Goal: Task Accomplishment & Management: Manage account settings

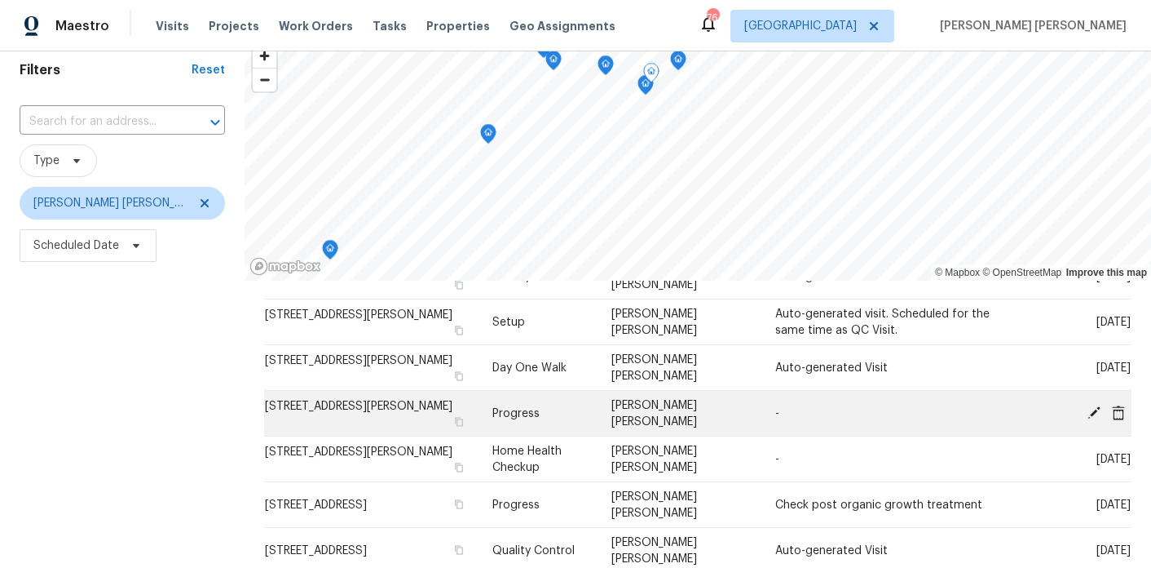
scroll to position [180, 0]
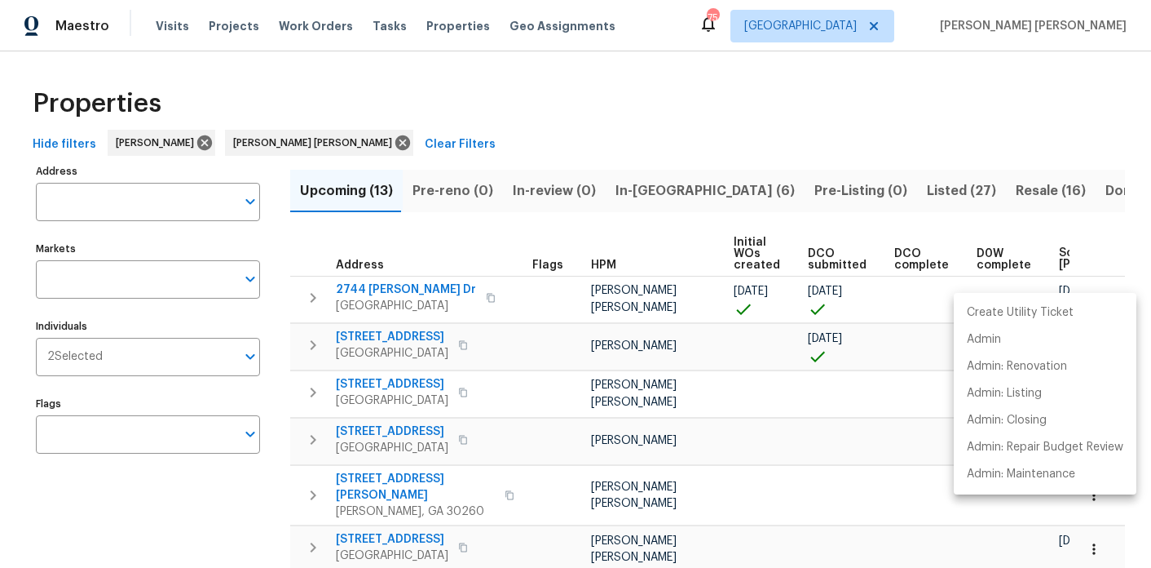
scroll to position [0, 221]
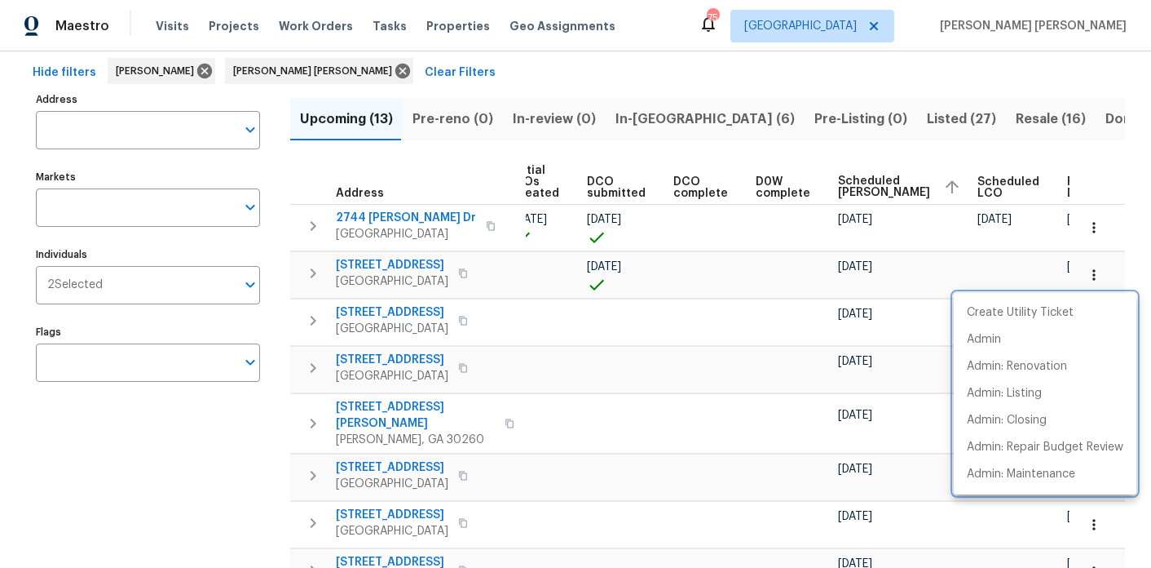
click at [443, 207] on div at bounding box center [575, 284] width 1151 height 568
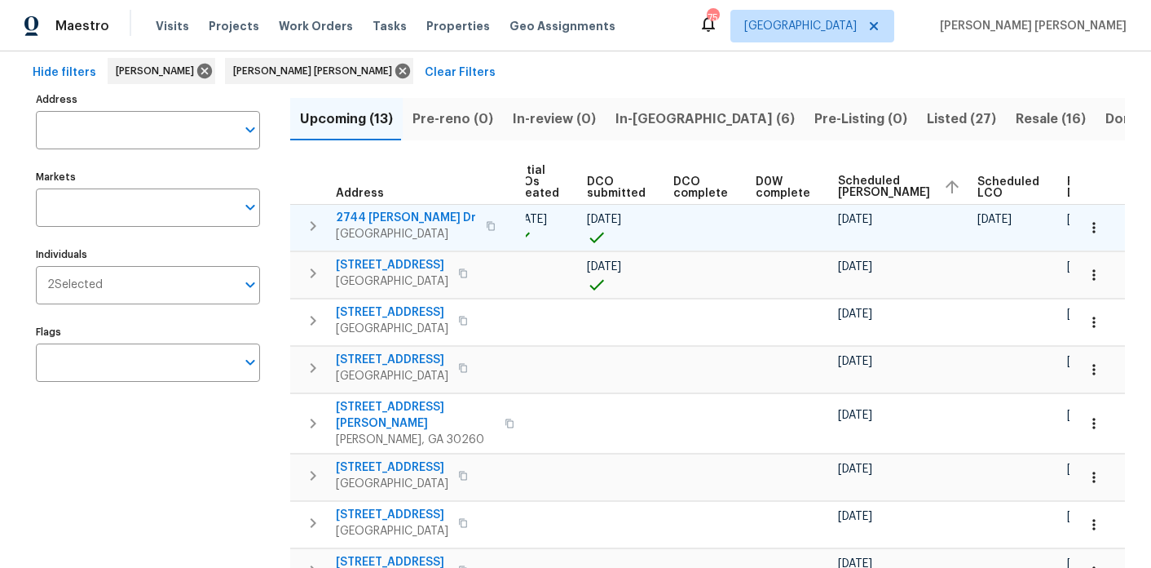
click at [486, 222] on icon "button" at bounding box center [491, 226] width 10 height 10
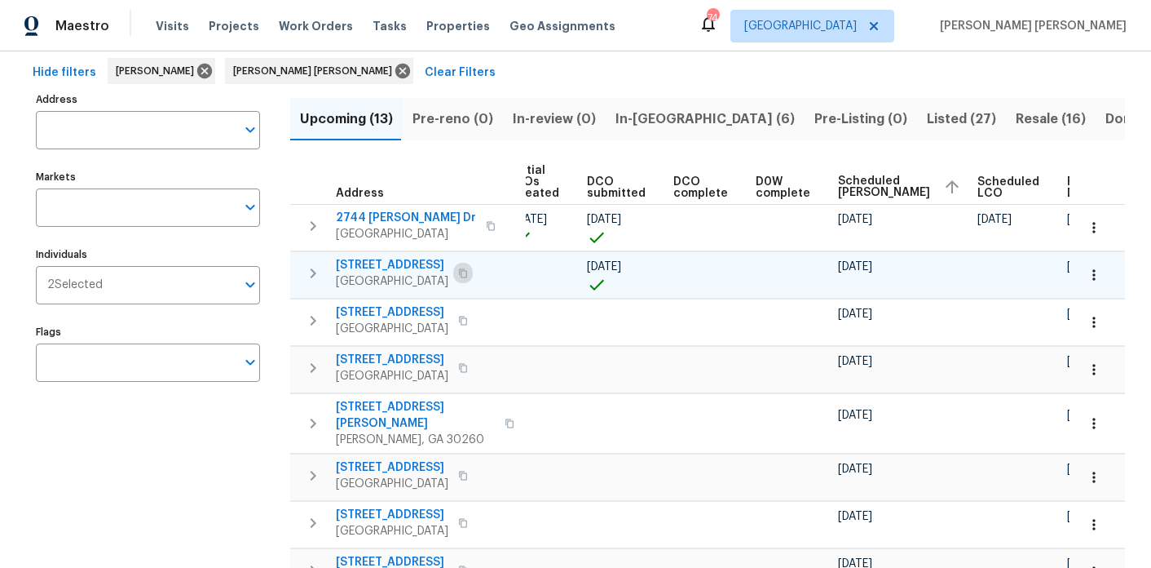
click at [467, 273] on icon "button" at bounding box center [463, 272] width 8 height 9
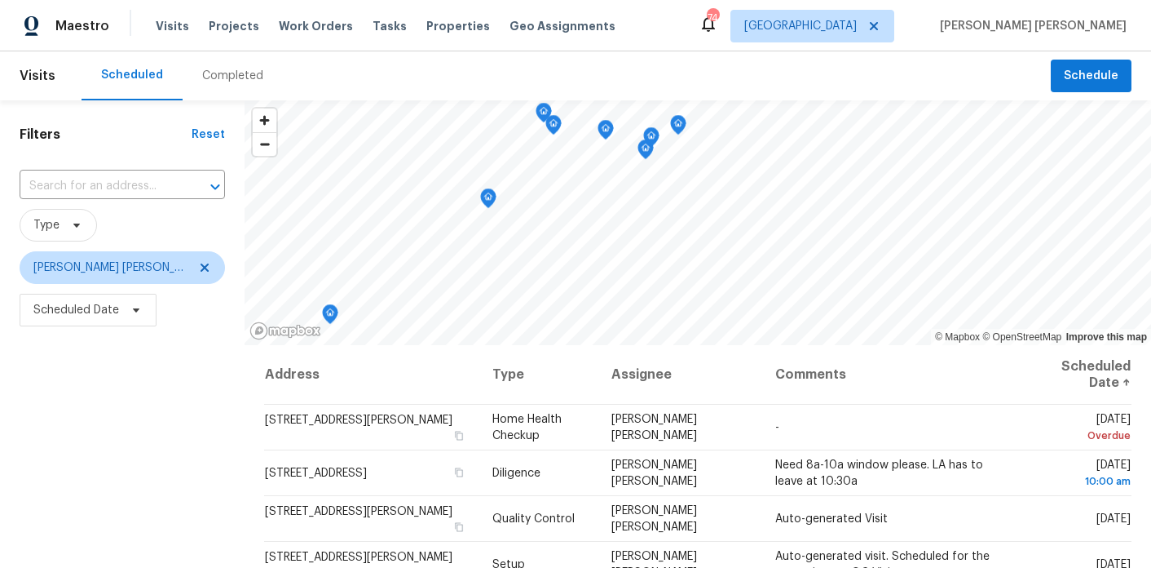
scroll to position [180, 0]
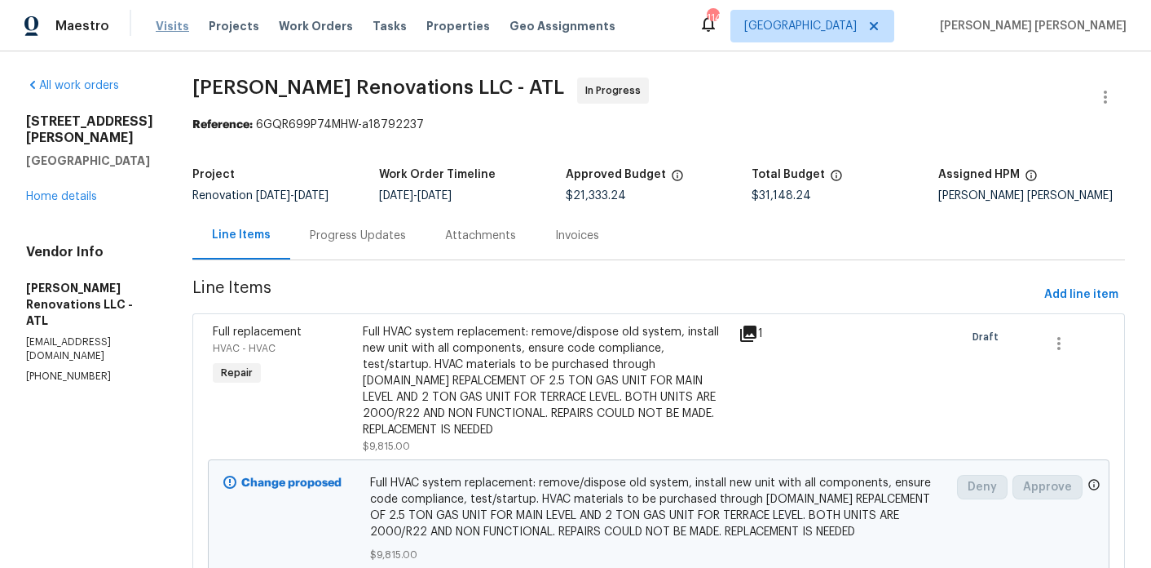
click at [170, 27] on span "Visits" at bounding box center [172, 26] width 33 height 16
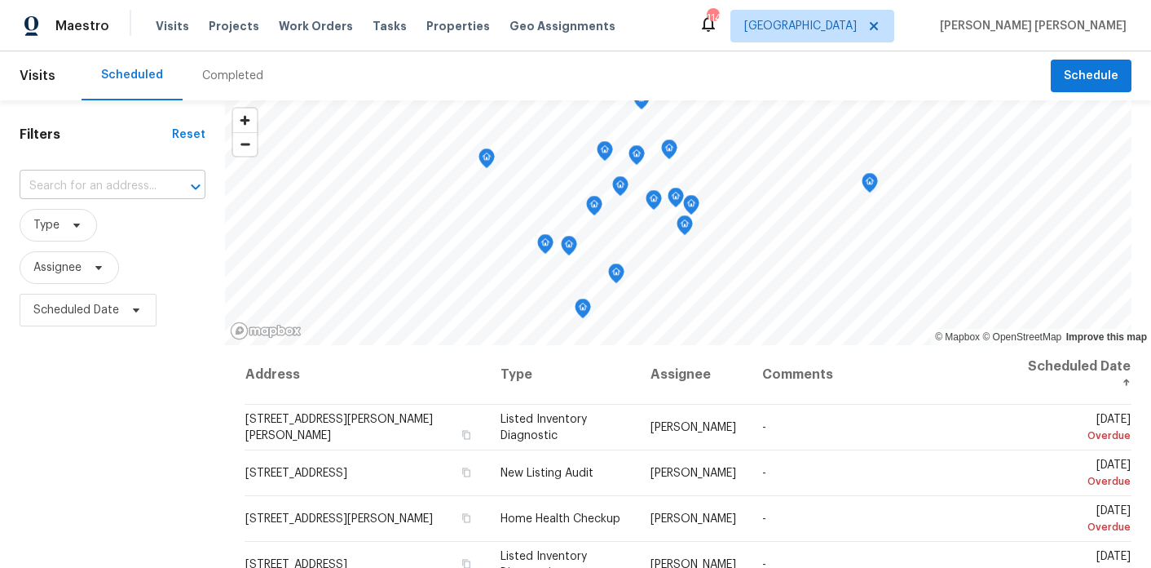
click at [121, 192] on input "text" at bounding box center [90, 186] width 140 height 25
paste input "95 Prestwick Ln Peachtree City GA 30269"
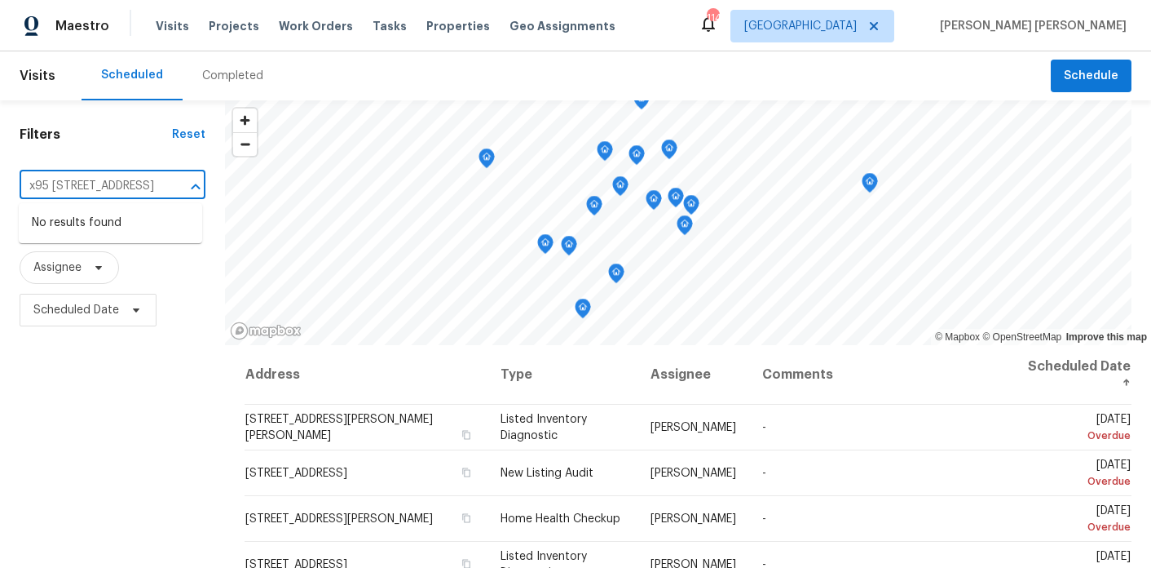
type input "x95 Prestwick Ln Peachtree City GA 30269"
click at [161, 156] on div "Filters Reset ​ Type Assignee Scheduled Date" at bounding box center [112, 449] width 225 height 699
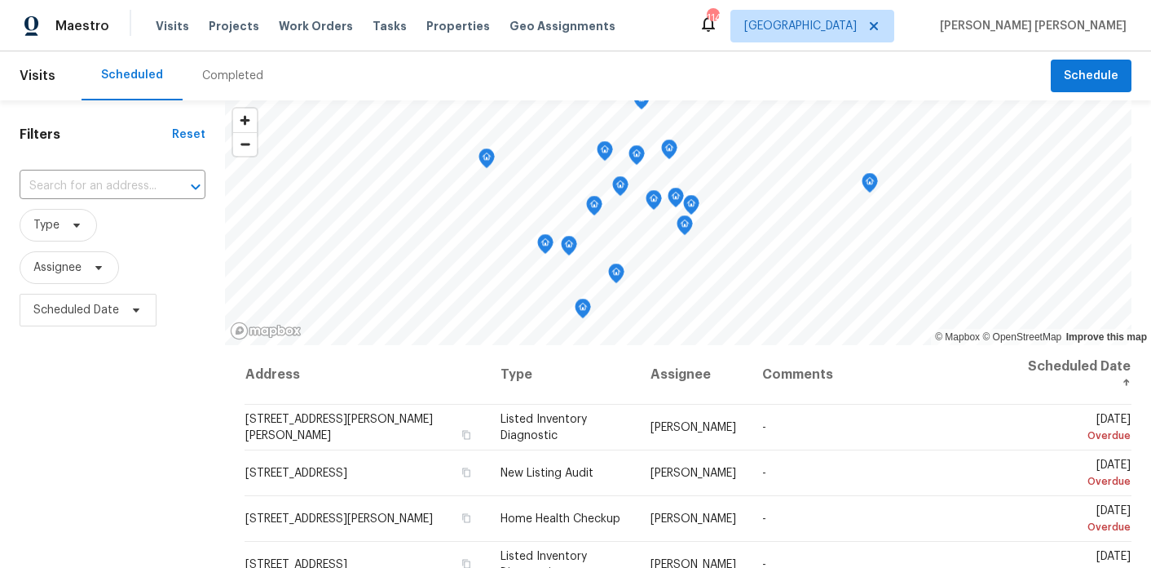
scroll to position [0, 0]
click at [139, 180] on input "text" at bounding box center [90, 186] width 140 height 25
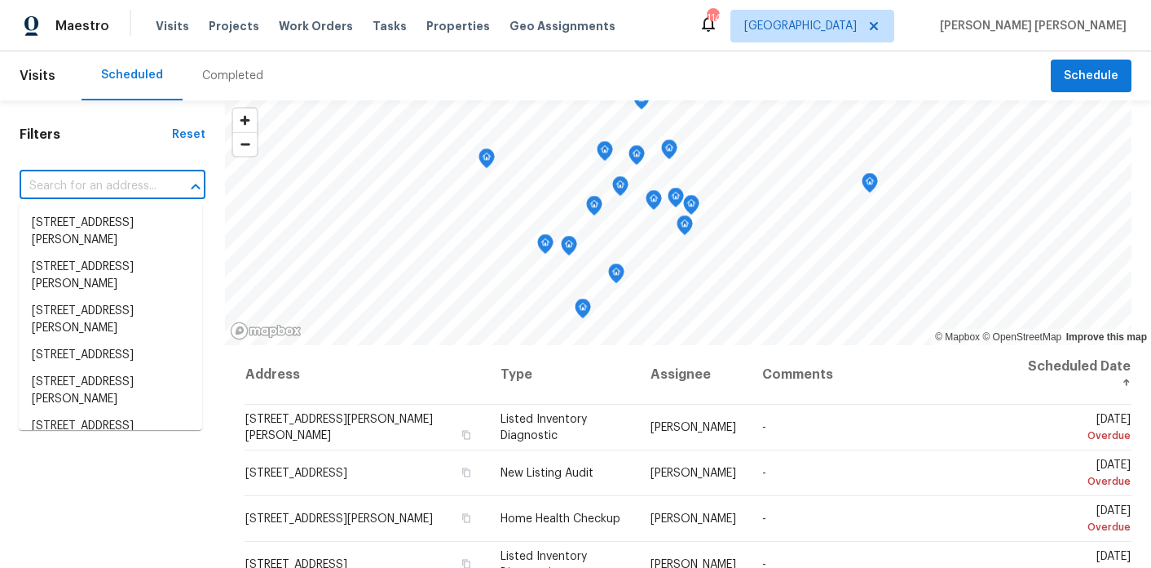
paste input "95 Prestwick Ln Peachtree City GA 30269"
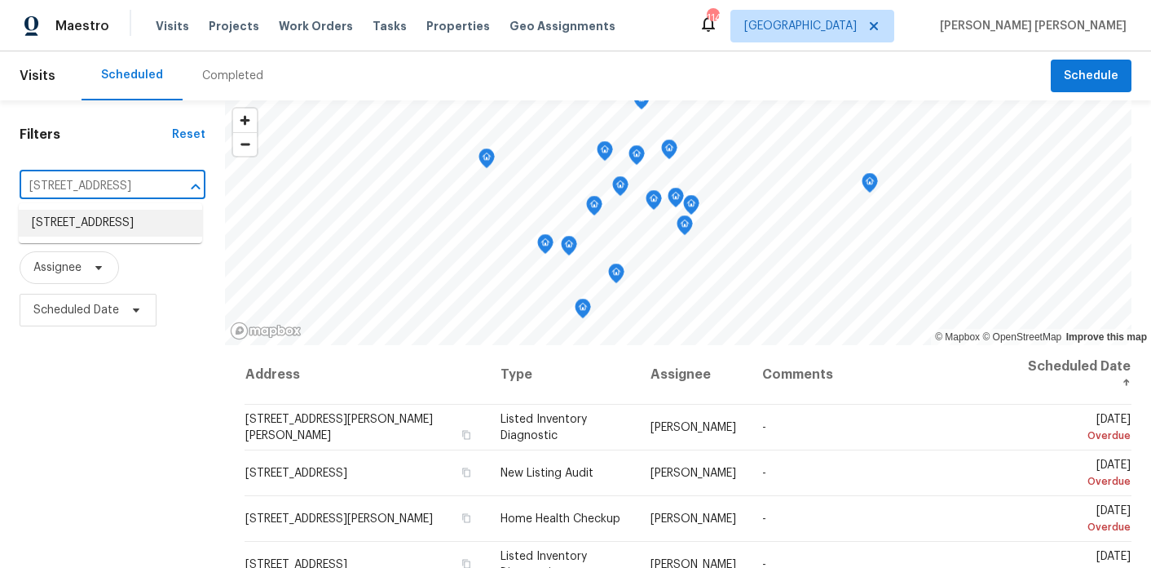
type input "95 Prestwick Ln Peachtree City GA 3026"
click at [161, 227] on li "95 Prestwick Ln, Peachtree City, GA 30269" at bounding box center [110, 223] width 183 height 27
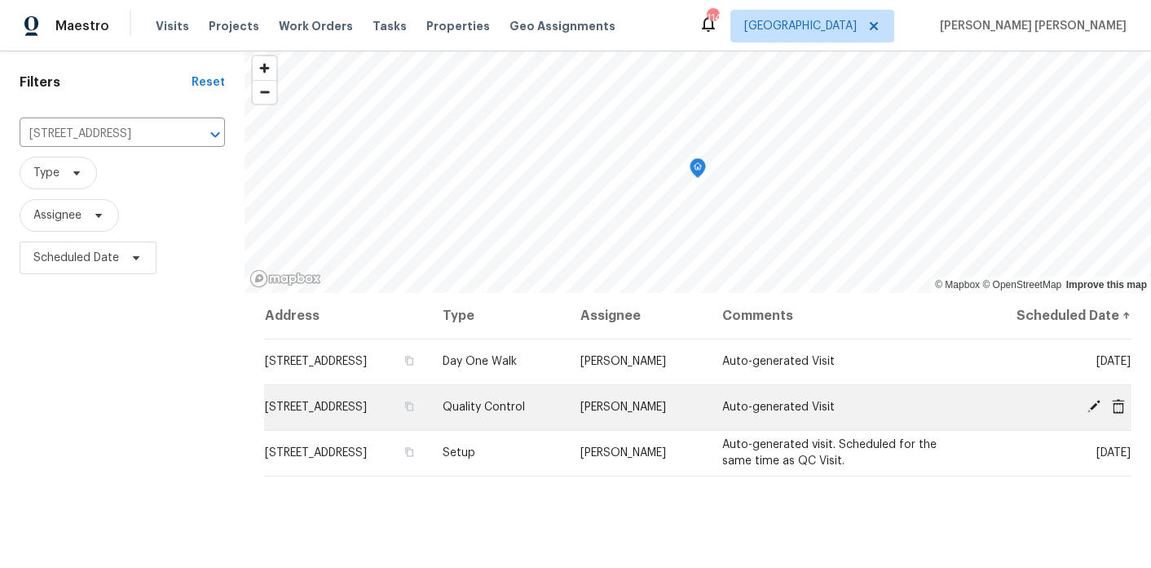
scroll to position [55, 0]
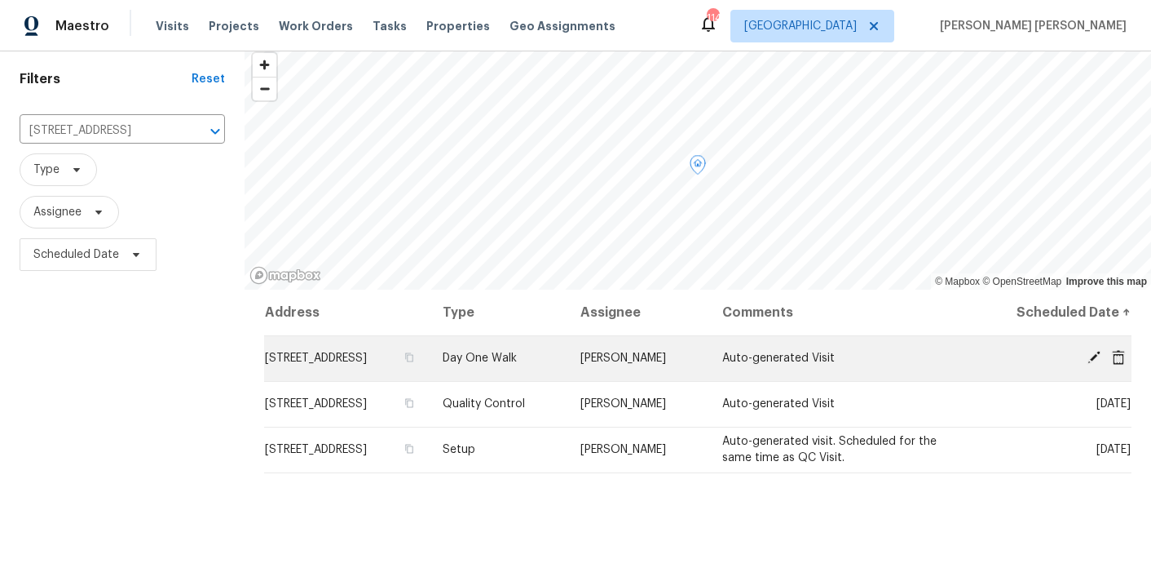
click at [1093, 353] on icon at bounding box center [1094, 357] width 15 height 15
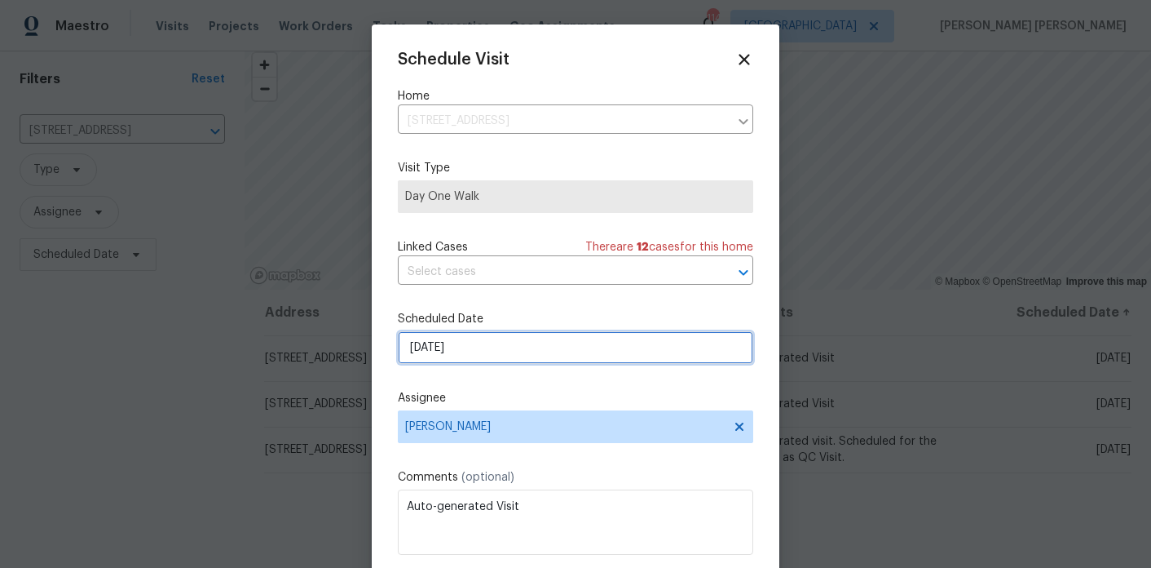
click at [440, 351] on input "10/2/2025" at bounding box center [576, 347] width 356 height 33
select select "9"
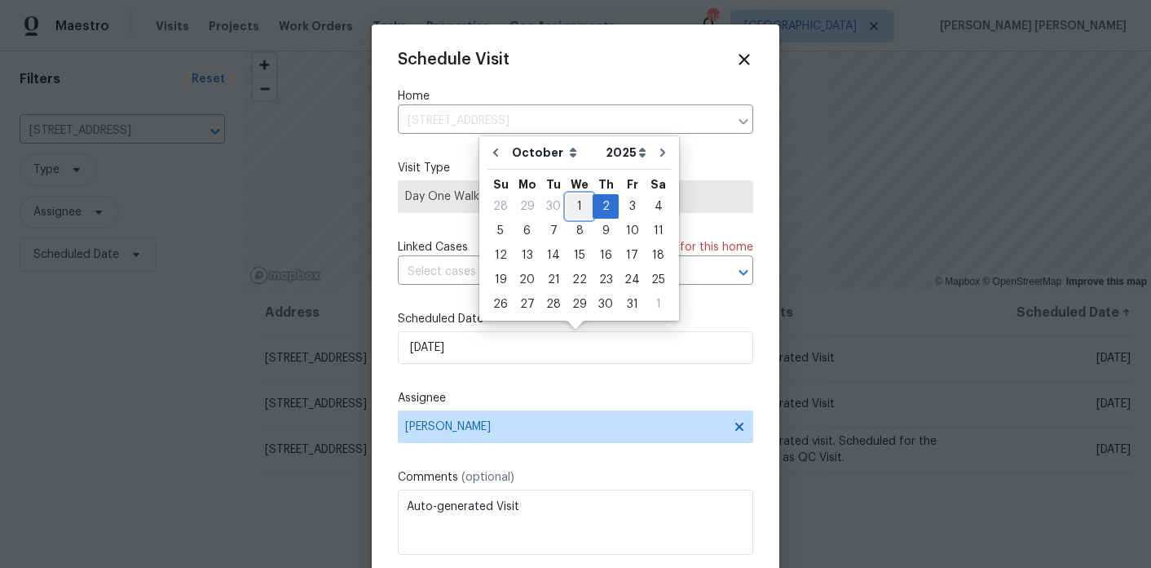
click at [581, 199] on div "1" at bounding box center [580, 206] width 26 height 23
type input "10/1/2025"
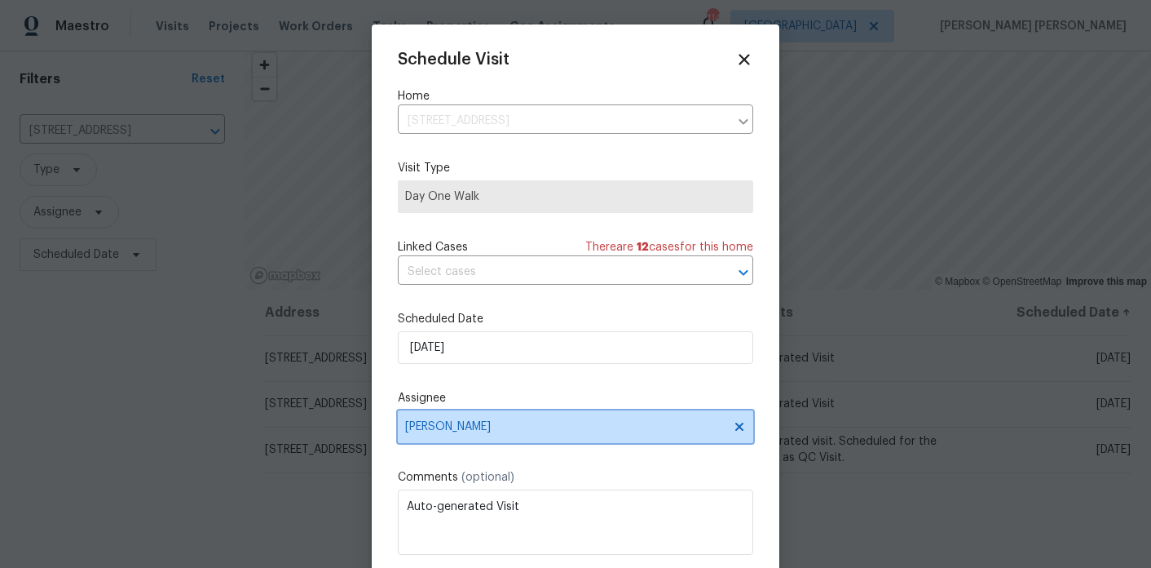
click at [458, 419] on span "Cynthia Herriott" at bounding box center [576, 426] width 356 height 33
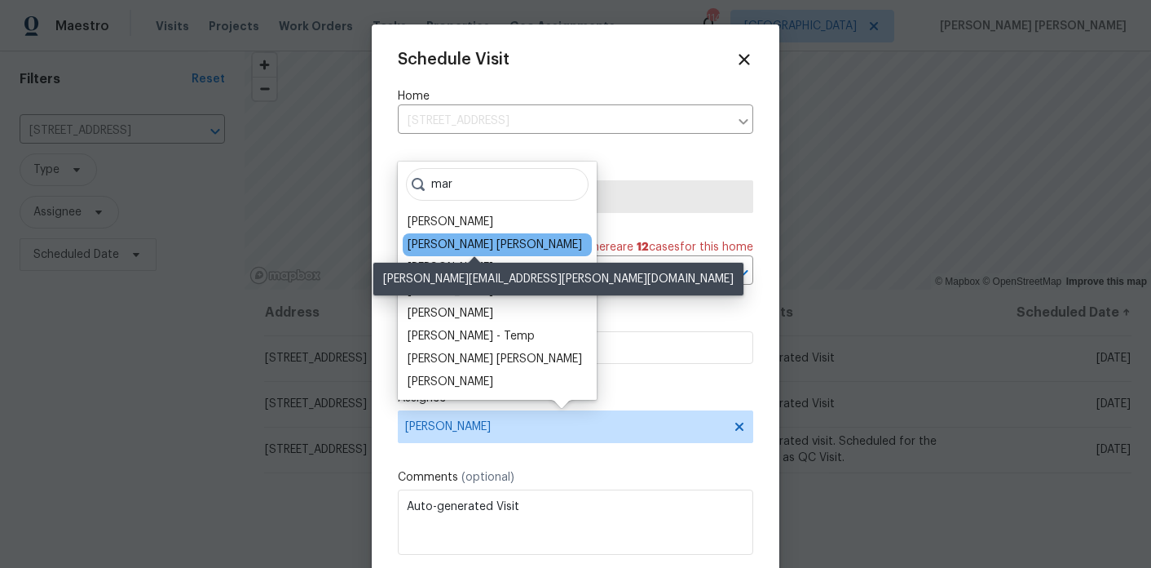
type input "mar"
click at [483, 245] on div "[PERSON_NAME] [PERSON_NAME]" at bounding box center [495, 244] width 175 height 16
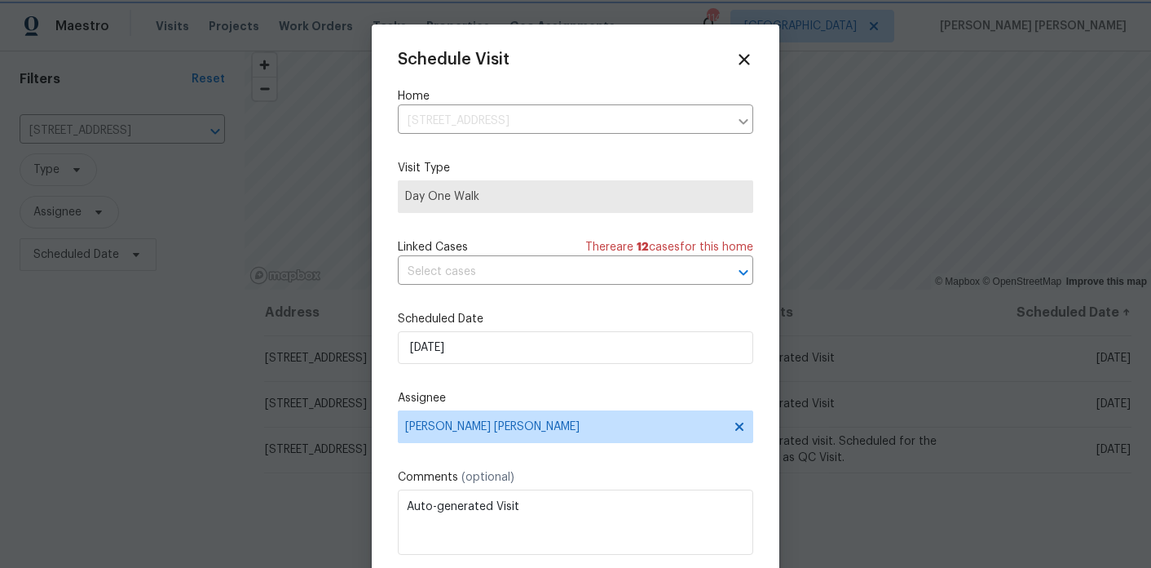
scroll to position [29, 0]
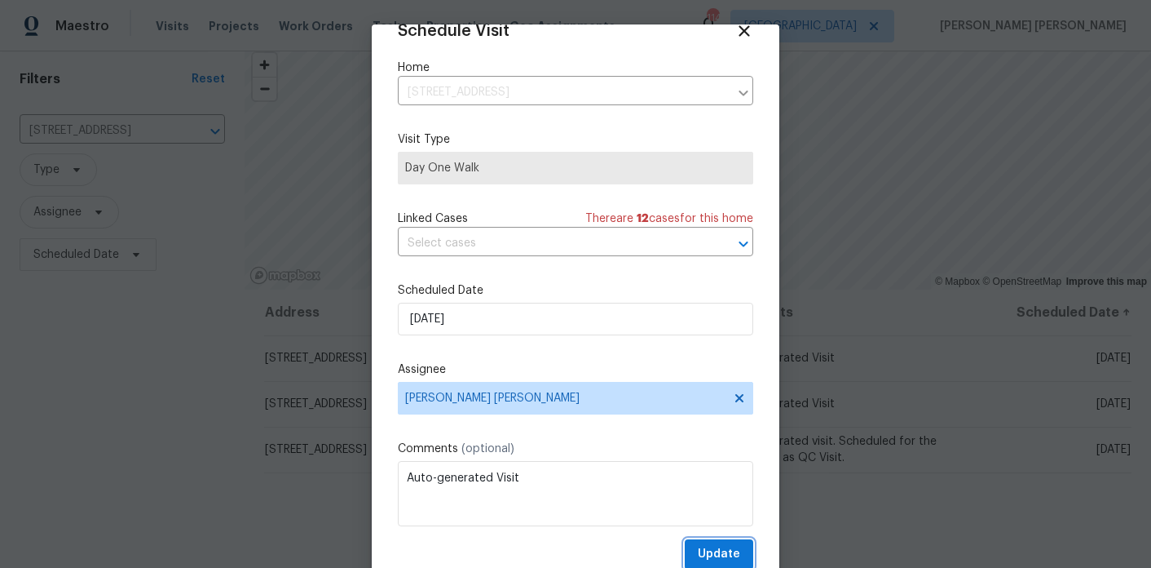
click at [722, 543] on button "Update" at bounding box center [719, 554] width 68 height 30
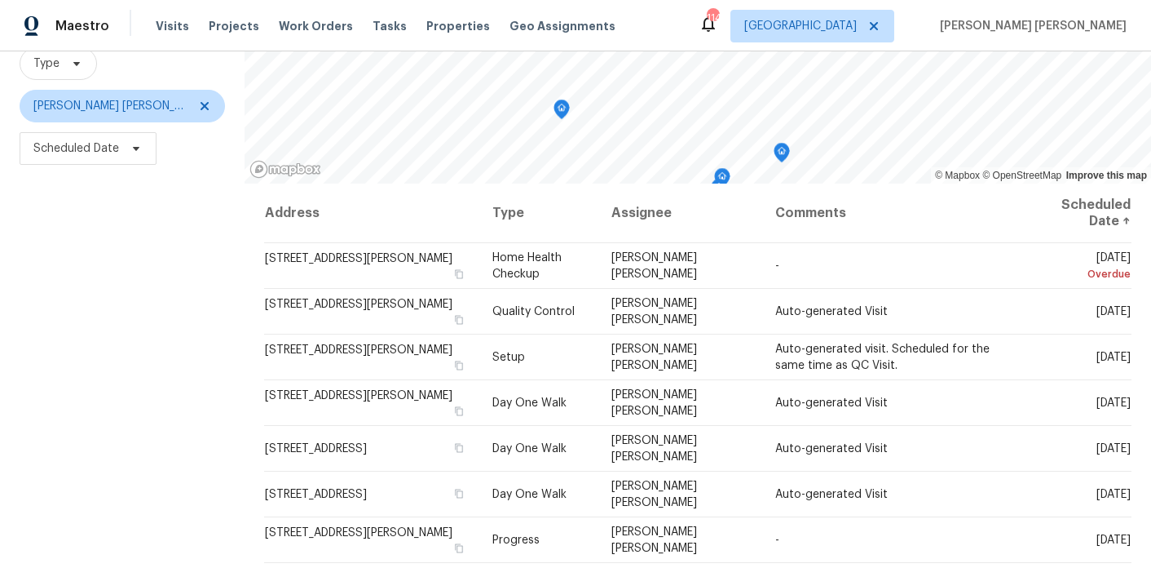
scroll to position [232, 0]
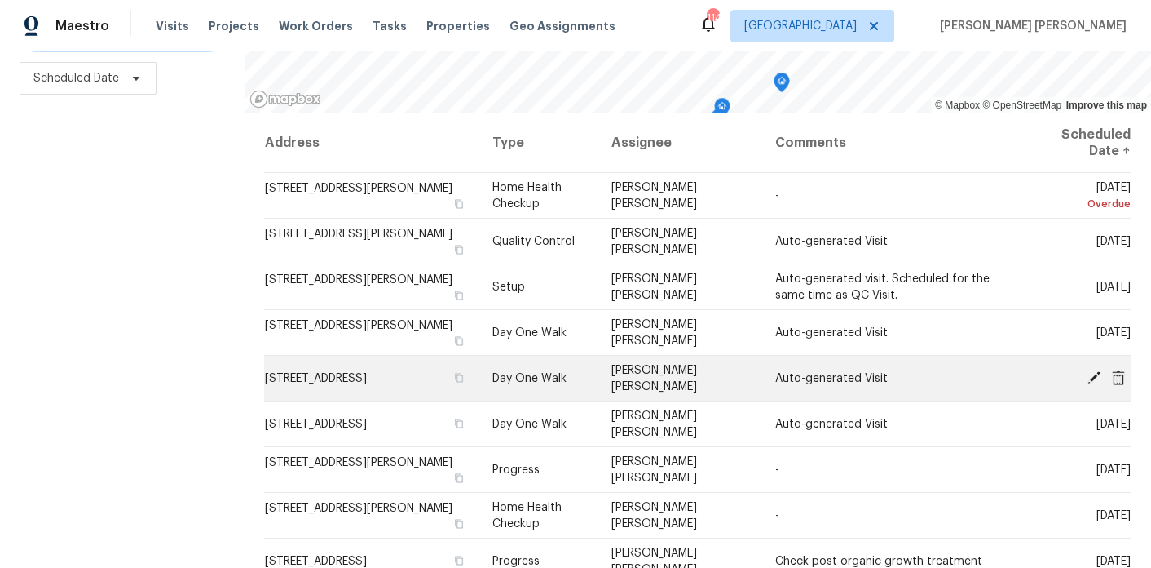
click at [1120, 379] on icon at bounding box center [1118, 376] width 13 height 15
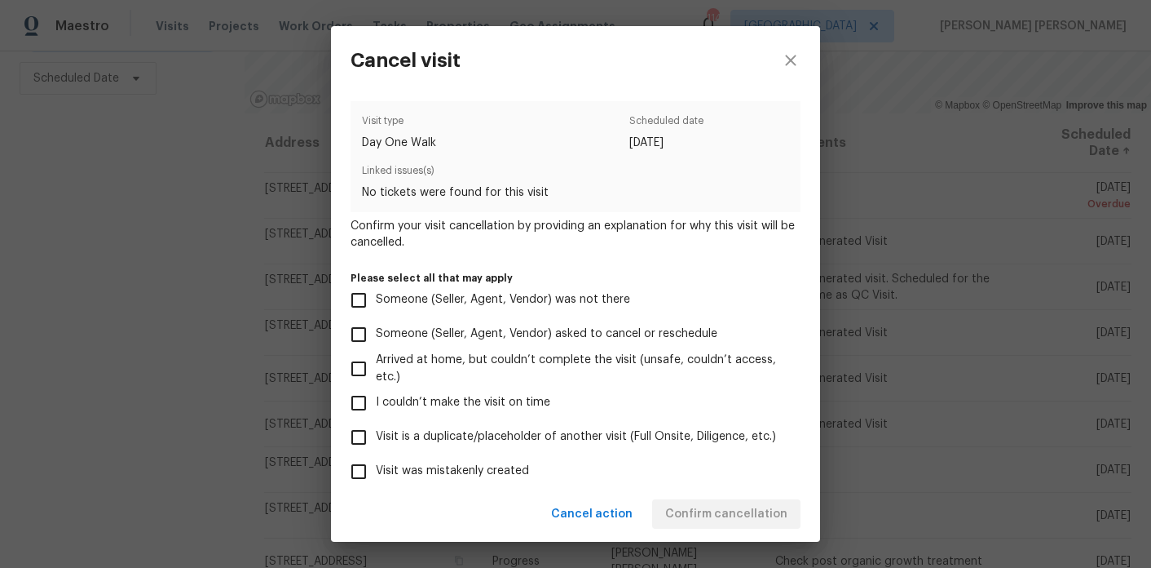
scroll to position [13, 0]
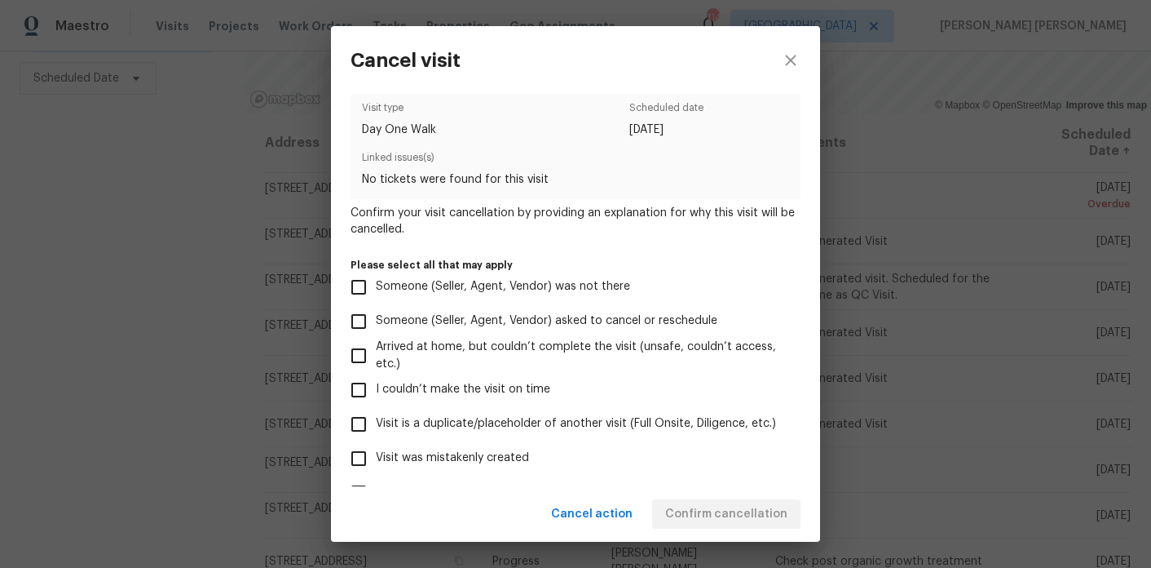
click at [507, 457] on span "Visit was mistakenly created" at bounding box center [452, 457] width 153 height 17
click at [376, 457] on input "Visit was mistakenly created" at bounding box center [359, 458] width 34 height 34
checkbox input "true"
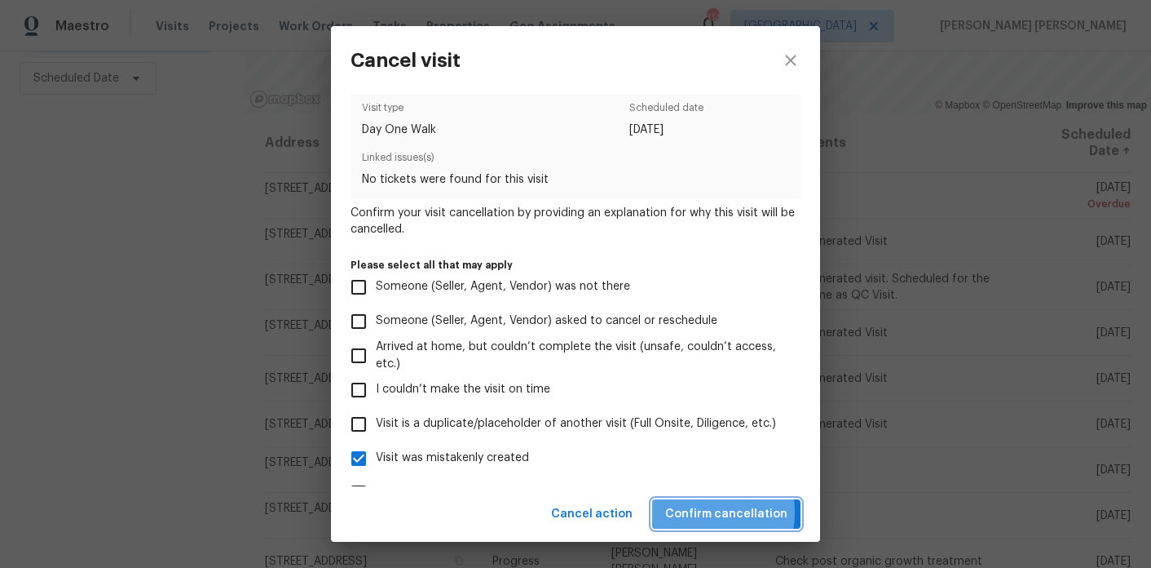
click at [688, 511] on span "Confirm cancellation" at bounding box center [726, 514] width 122 height 20
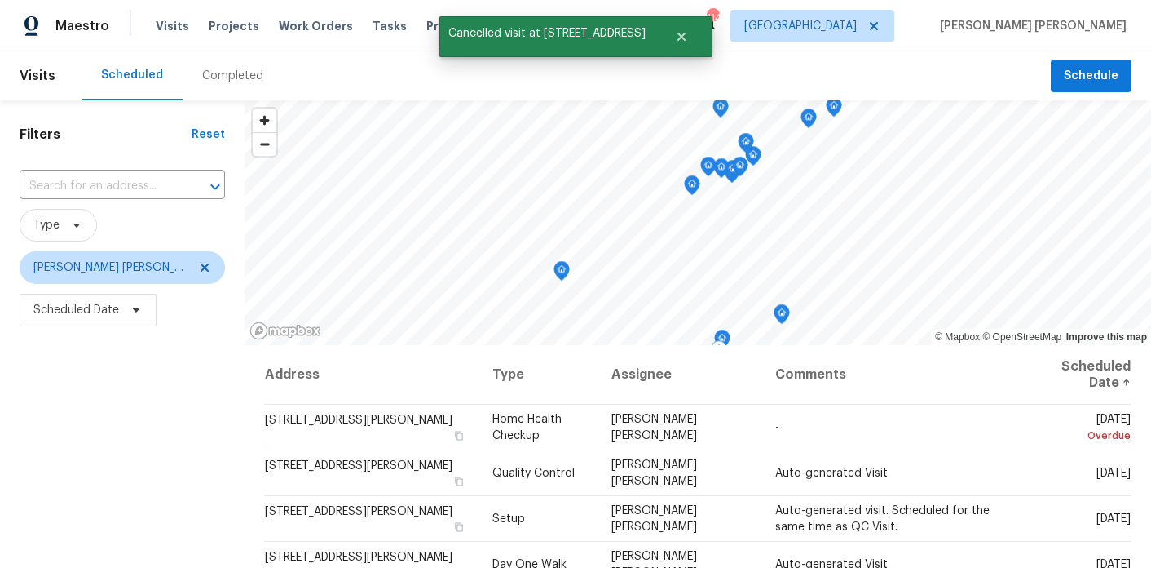
scroll to position [232, 0]
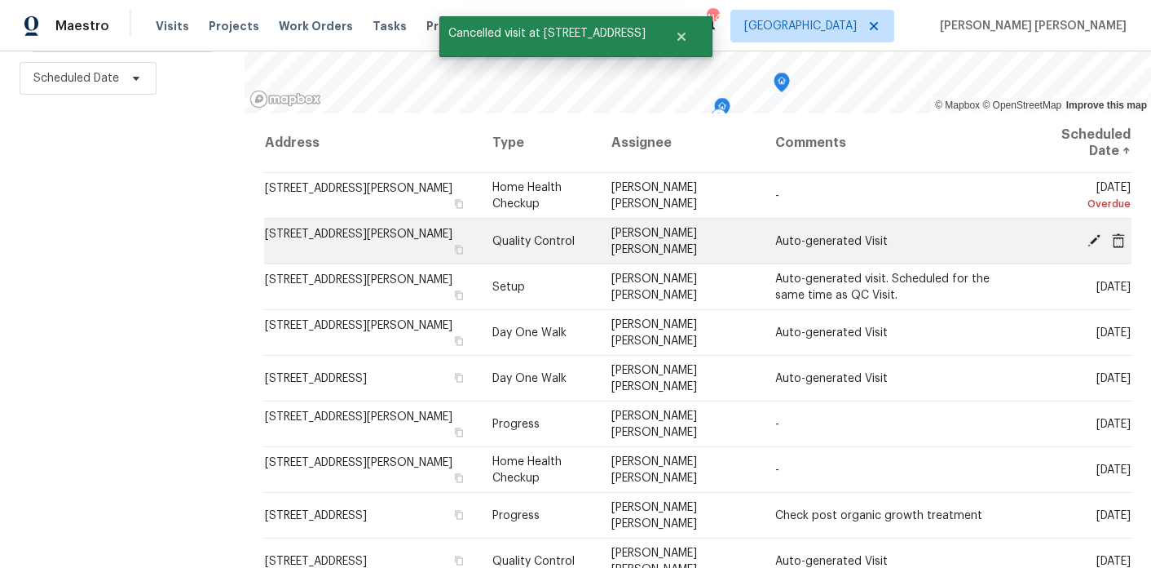
click at [1093, 237] on icon at bounding box center [1094, 239] width 13 height 13
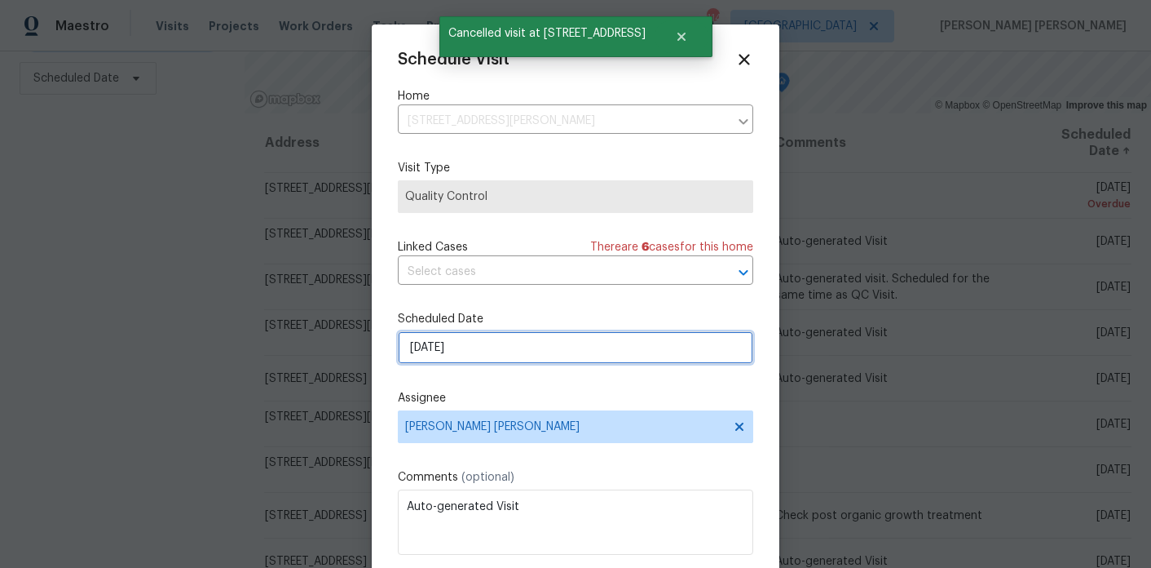
click at [450, 338] on input "10/1/2025" at bounding box center [576, 347] width 356 height 33
select select "9"
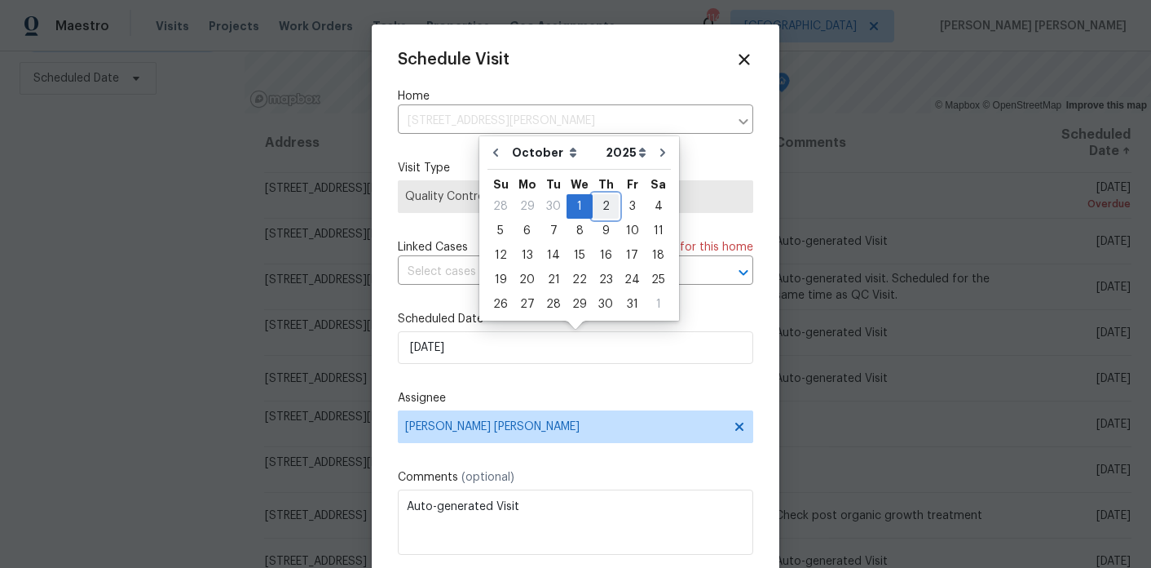
click at [602, 204] on div "2" at bounding box center [606, 206] width 26 height 23
type input "10/2/2025"
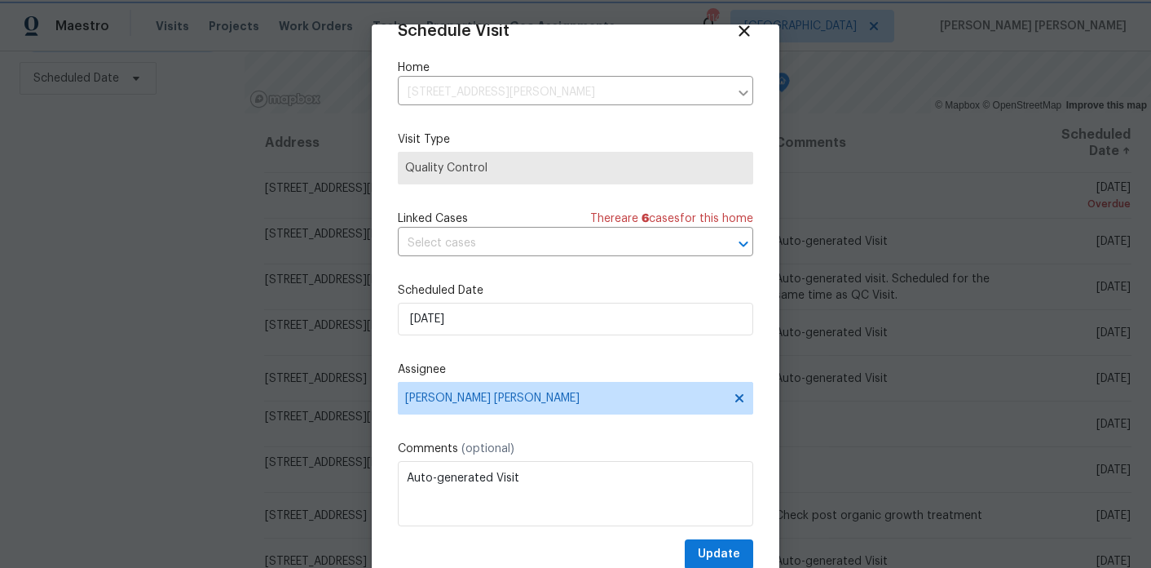
scroll to position [52, 0]
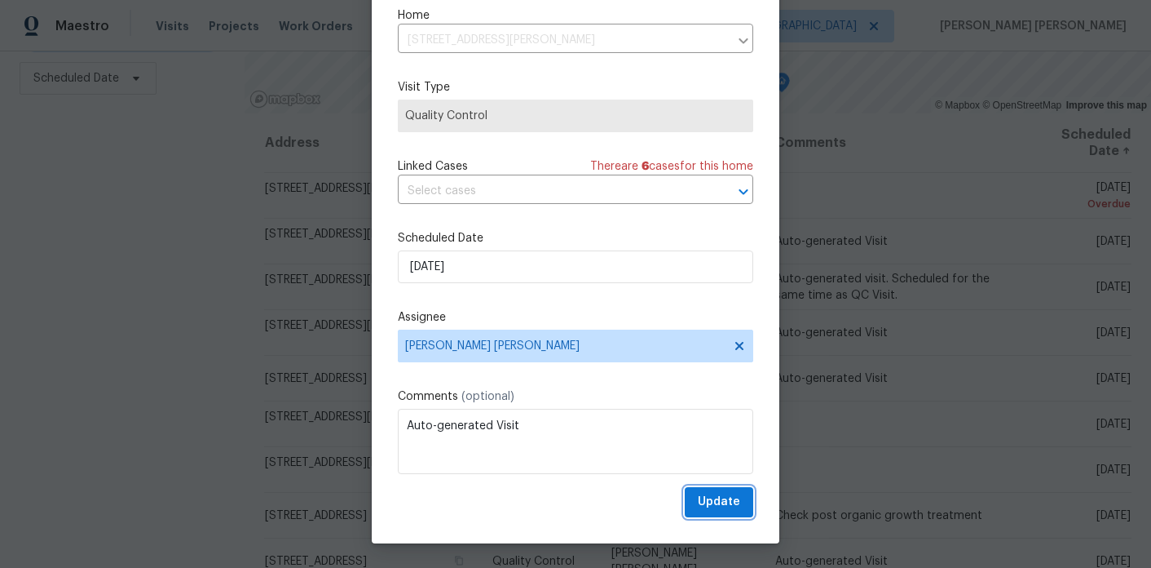
click at [743, 506] on button "Update" at bounding box center [719, 502] width 68 height 30
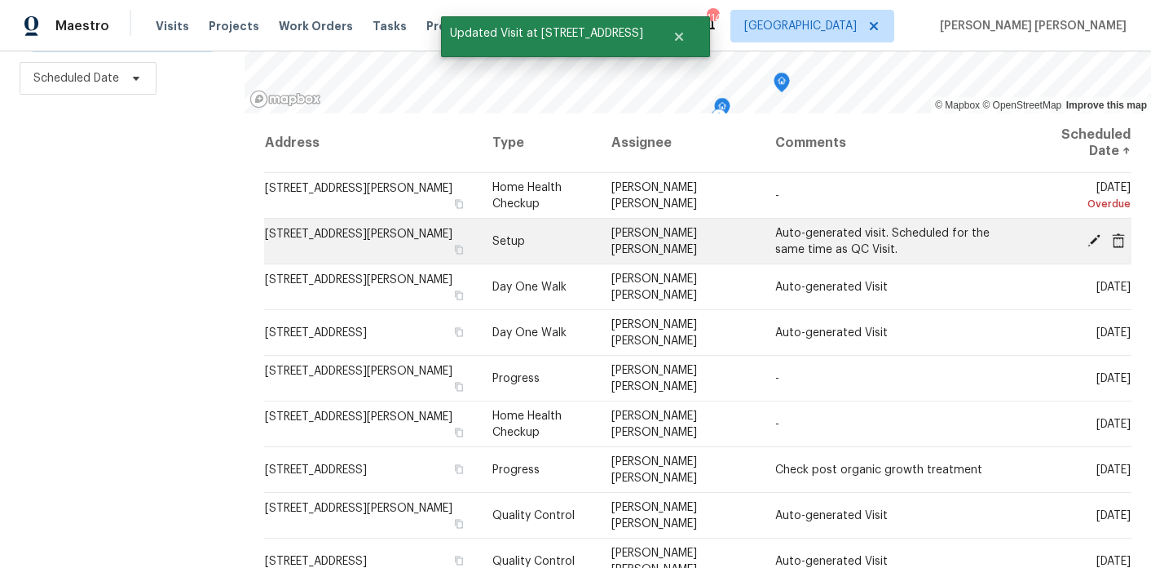
click at [1098, 234] on icon at bounding box center [1094, 239] width 13 height 13
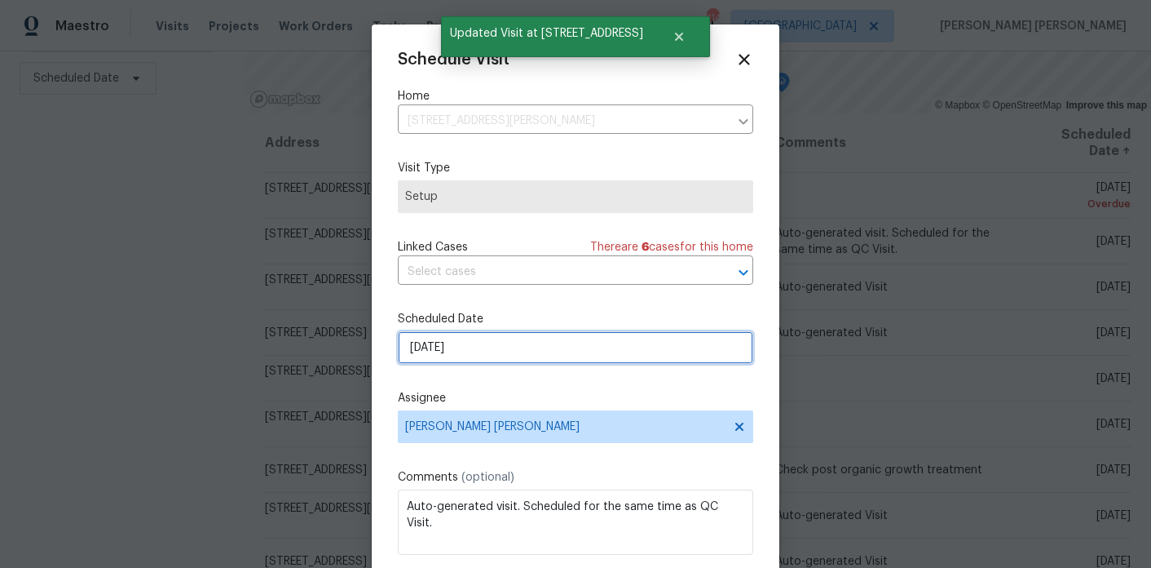
select select "9"
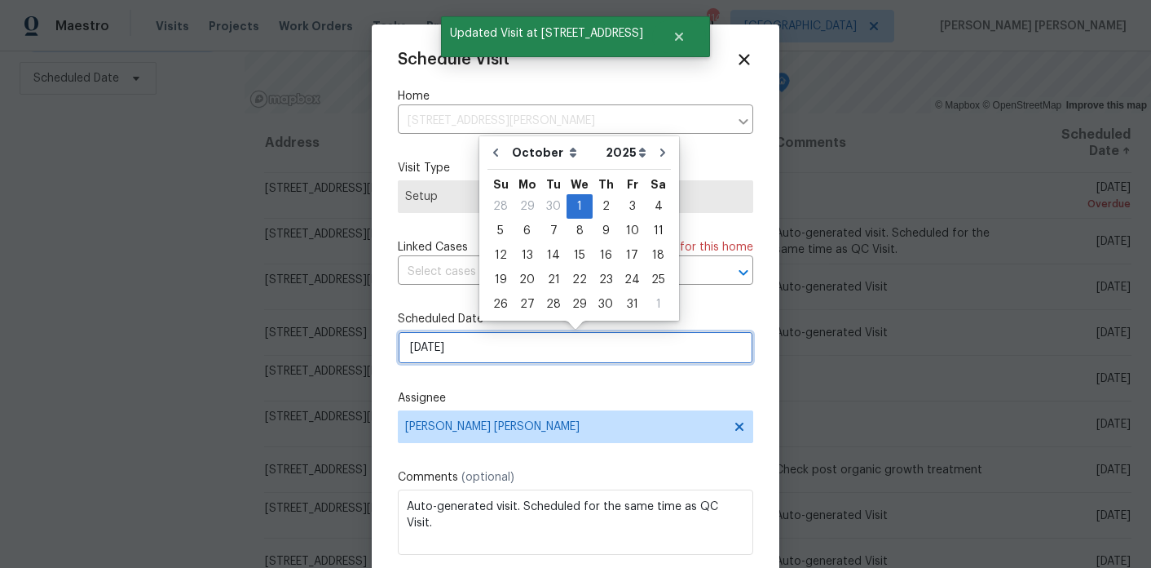
click at [493, 353] on input "10/1/2025" at bounding box center [576, 347] width 356 height 33
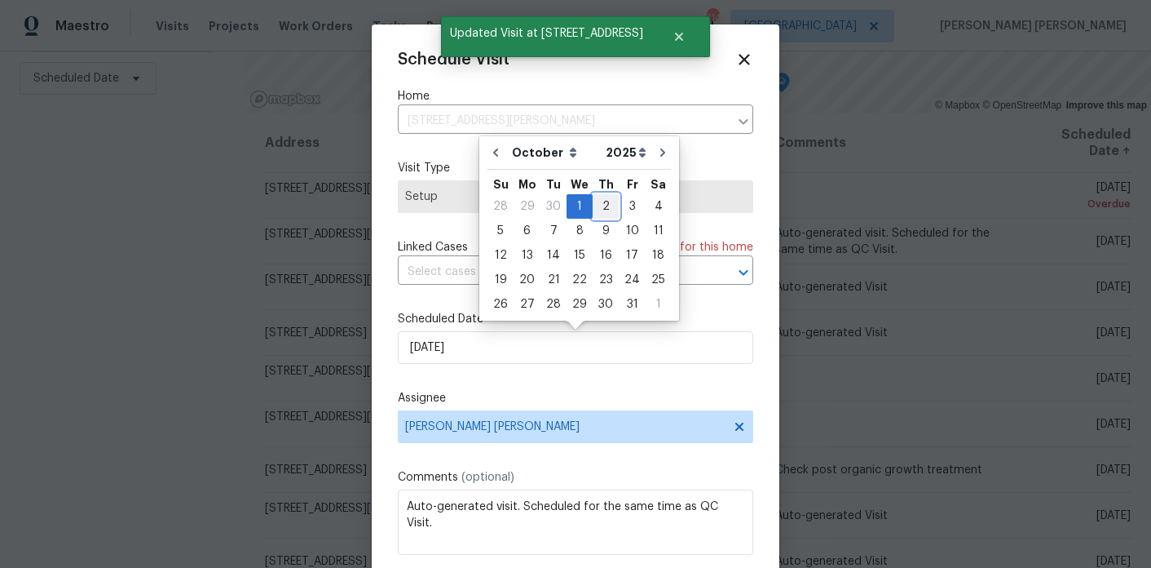
click at [603, 200] on div "2" at bounding box center [606, 206] width 26 height 23
type input "10/2/2025"
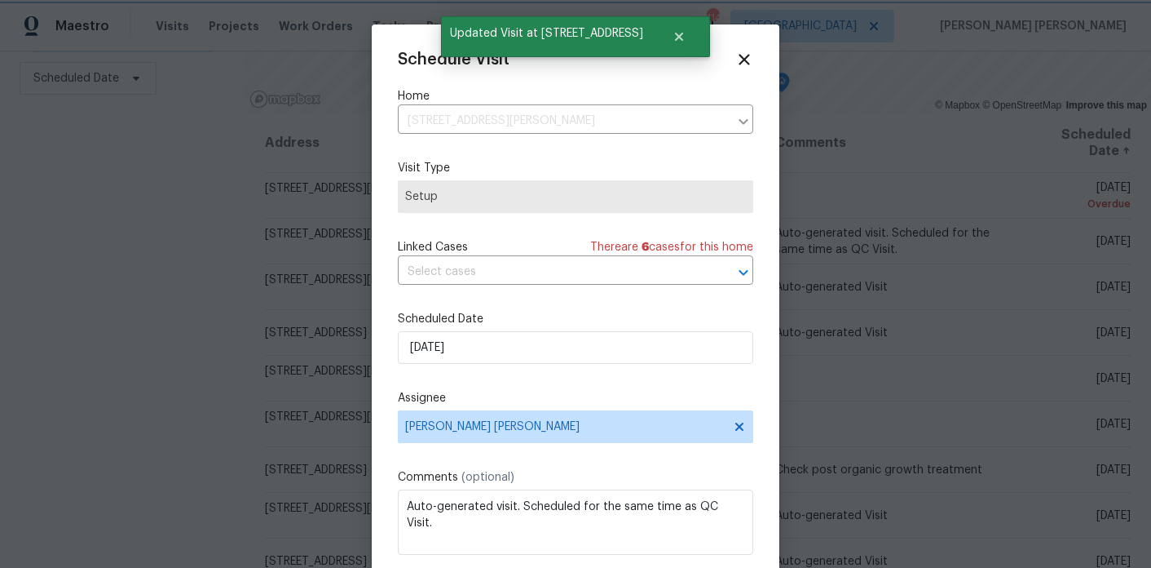
scroll to position [29, 0]
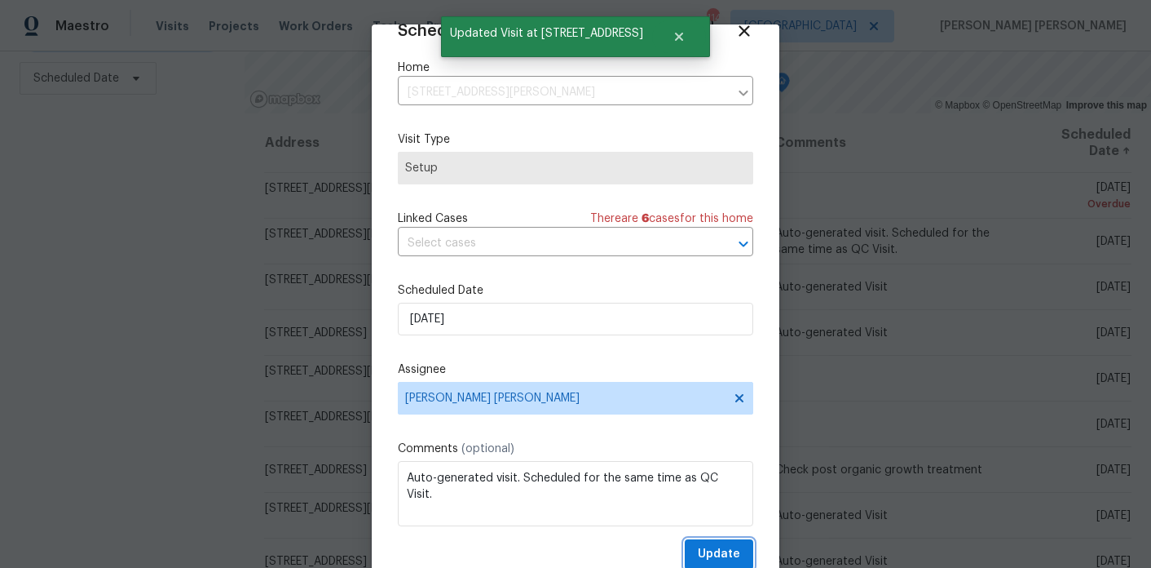
click at [721, 539] on button "Update" at bounding box center [719, 554] width 68 height 30
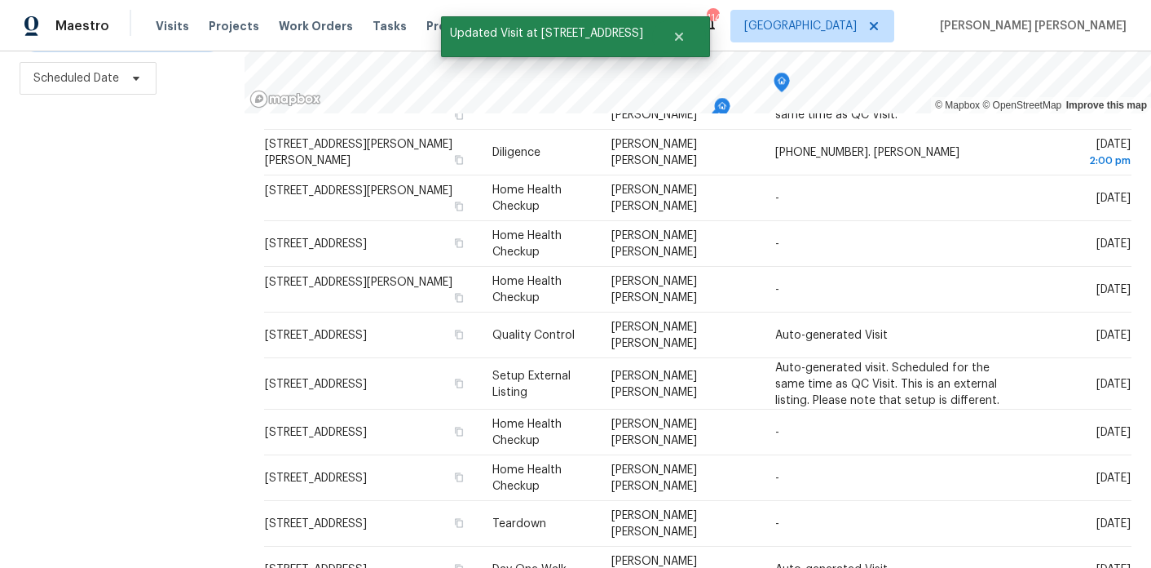
scroll to position [457, 0]
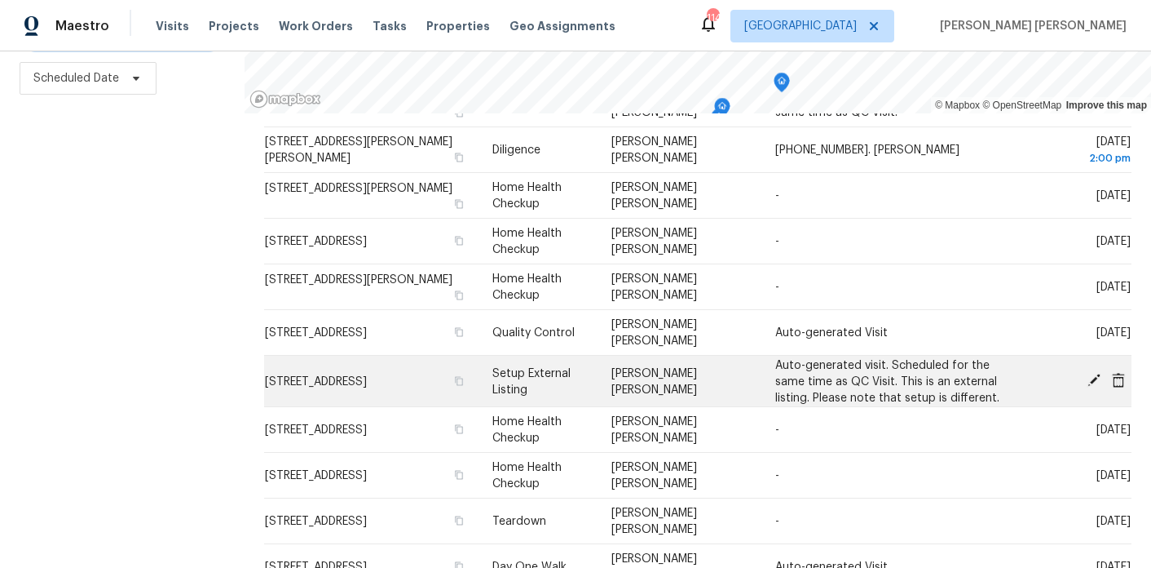
click at [1118, 380] on icon at bounding box center [1118, 380] width 15 height 15
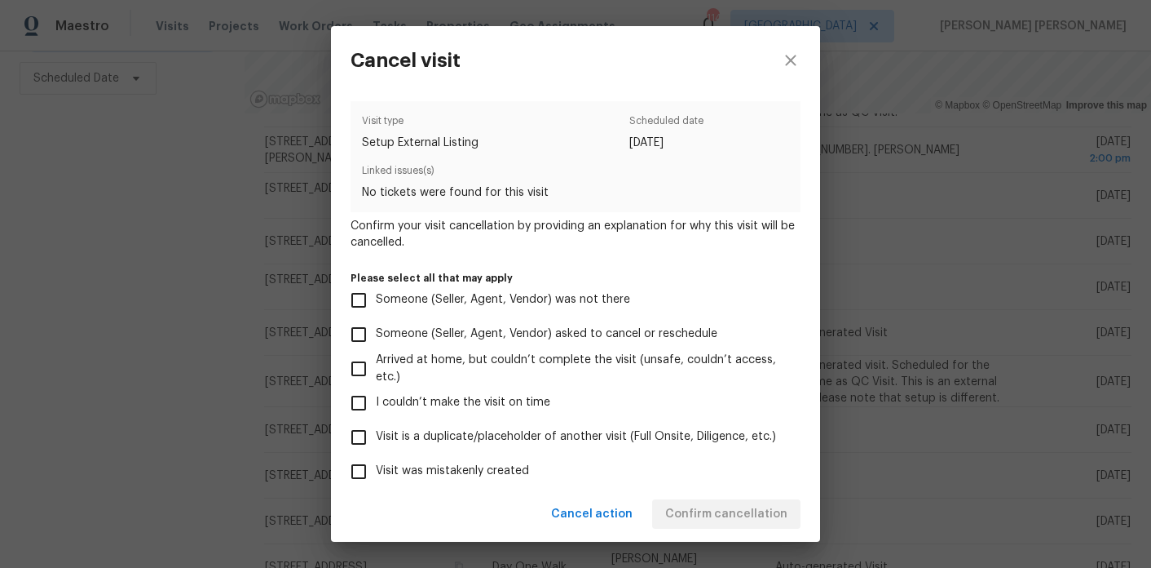
click at [459, 466] on span "Visit was mistakenly created" at bounding box center [452, 470] width 153 height 17
click at [376, 466] on input "Visit was mistakenly created" at bounding box center [359, 471] width 34 height 34
checkbox input "true"
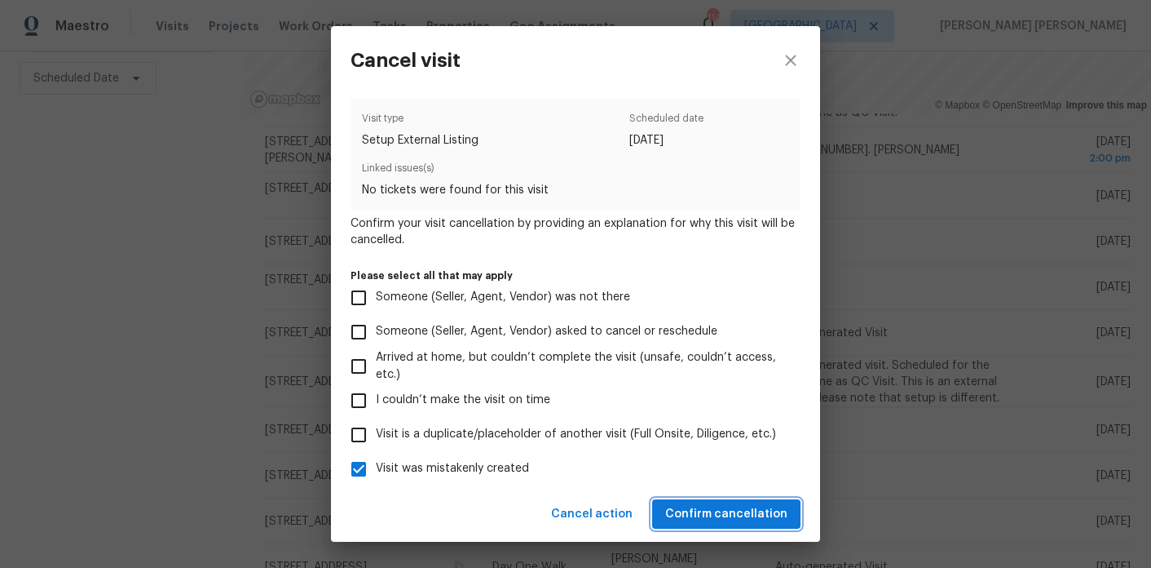
click at [704, 508] on span "Confirm cancellation" at bounding box center [726, 514] width 122 height 20
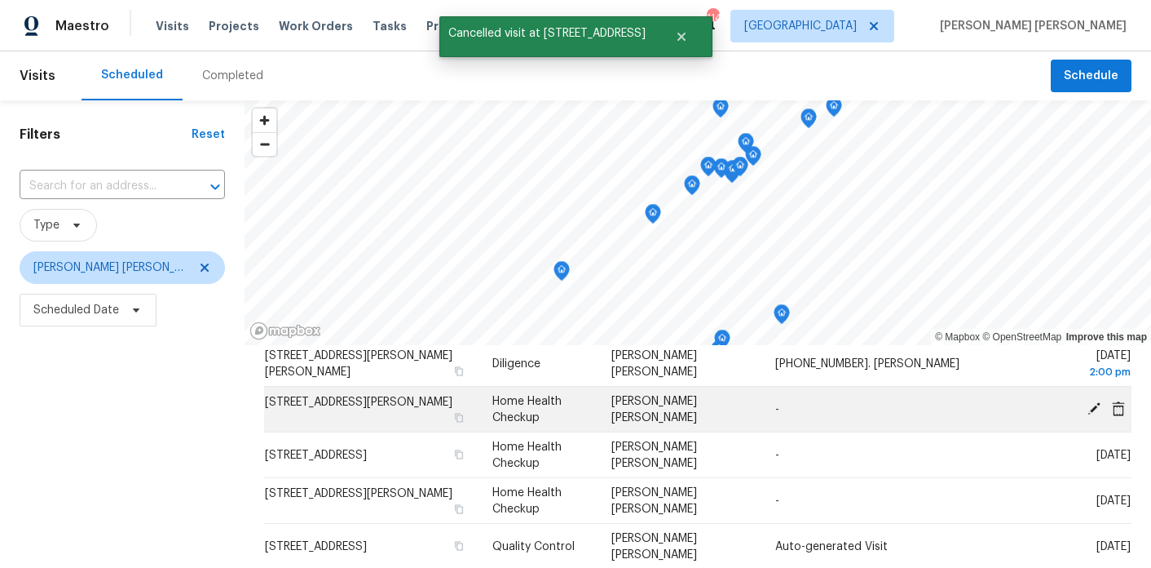
scroll to position [482, 0]
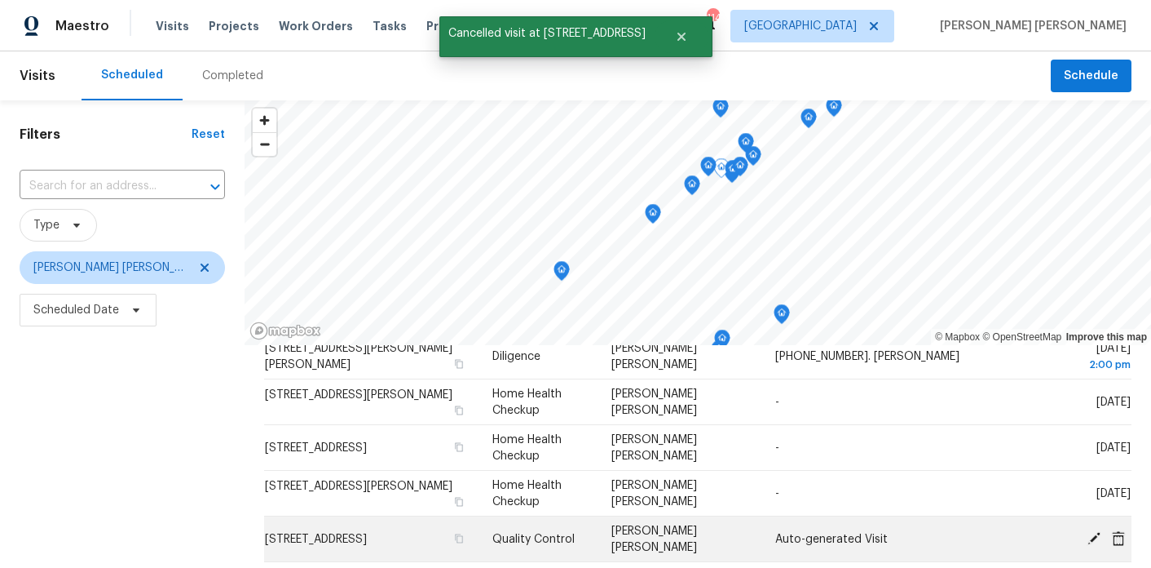
click at [1121, 537] on icon at bounding box center [1118, 537] width 15 height 15
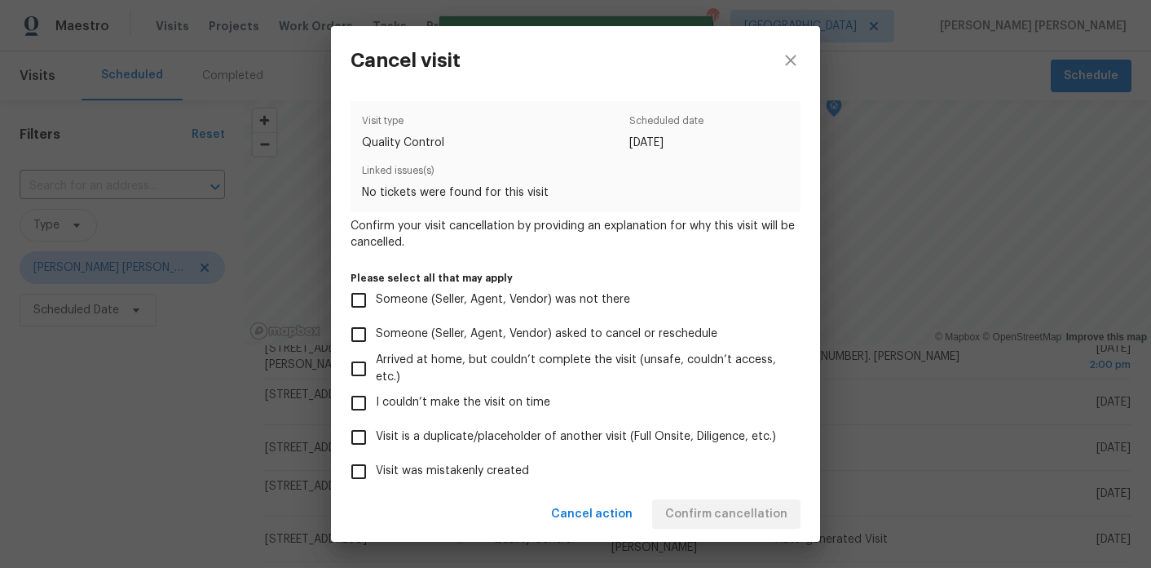
click at [514, 476] on span "Visit was mistakenly created" at bounding box center [452, 470] width 153 height 17
click at [376, 476] on input "Visit was mistakenly created" at bounding box center [359, 471] width 34 height 34
checkbox input "true"
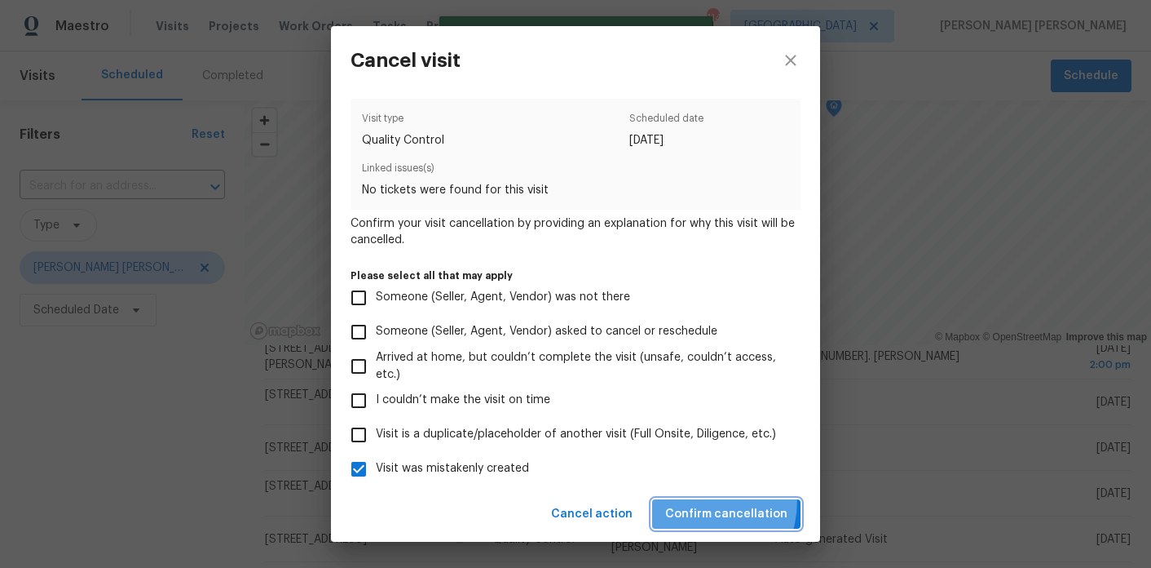
click at [687, 499] on button "Confirm cancellation" at bounding box center [726, 514] width 148 height 30
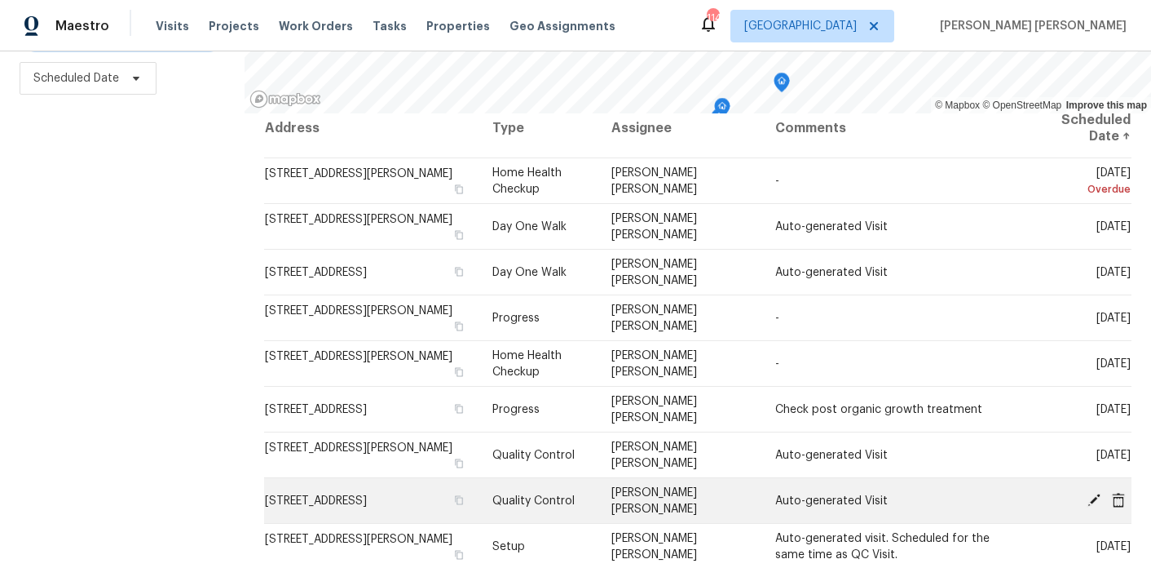
scroll to position [21, 0]
